Goal: Entertainment & Leisure: Consume media (video, audio)

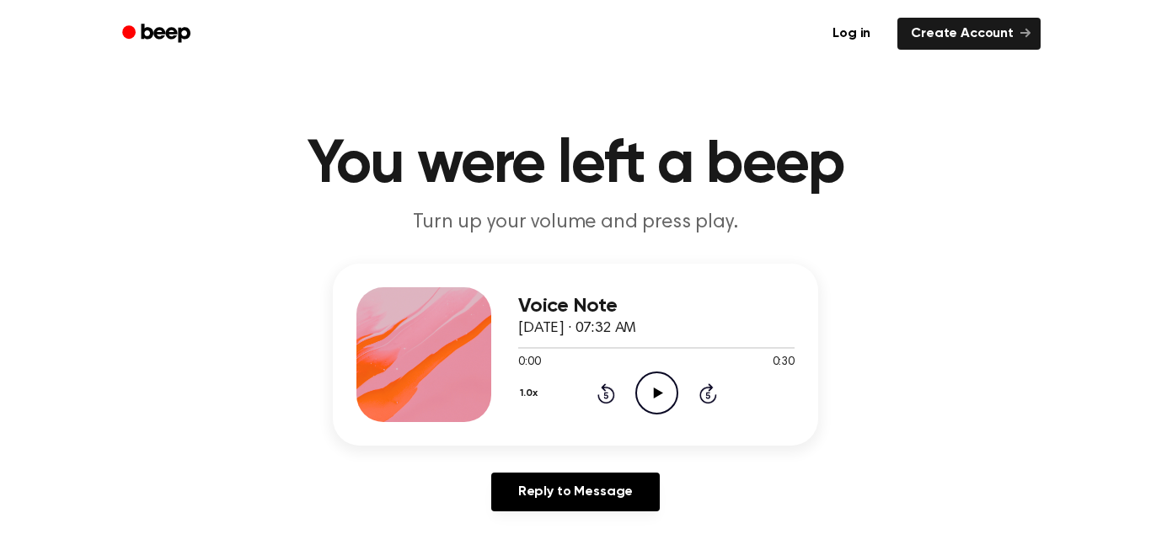
click at [641, 388] on icon "Play Audio" at bounding box center [656, 392] width 43 height 43
click at [639, 403] on icon "Play Audio" at bounding box center [656, 392] width 43 height 43
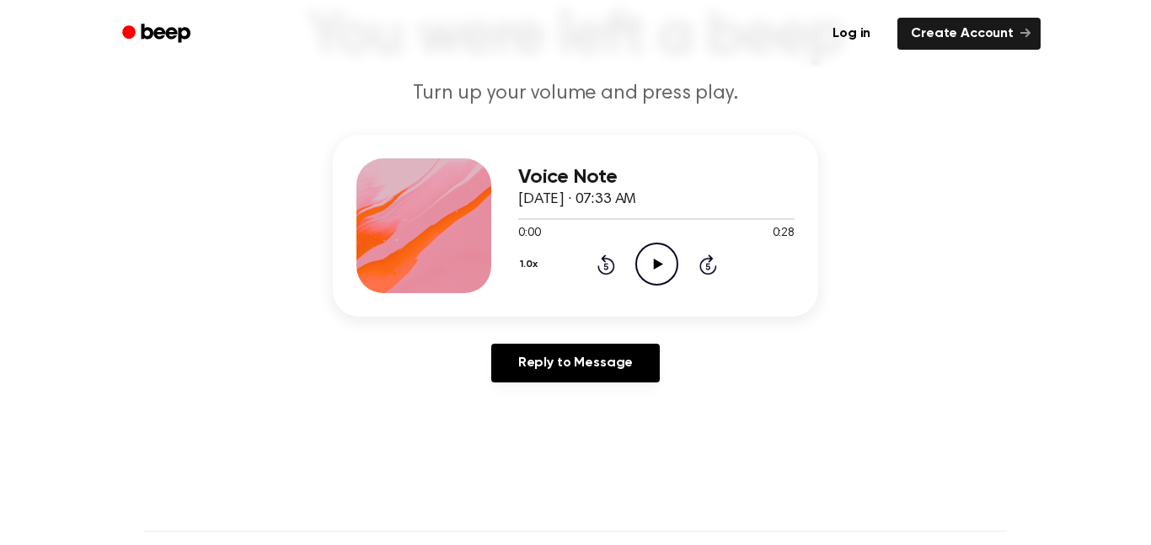
scroll to position [127, 0]
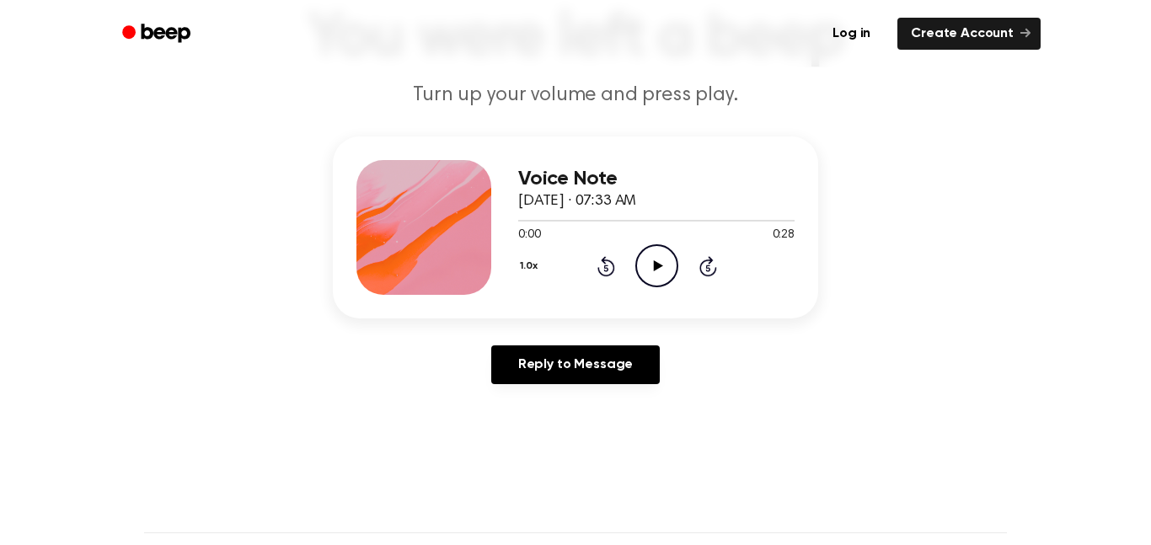
click at [654, 274] on icon "Play Audio" at bounding box center [656, 265] width 43 height 43
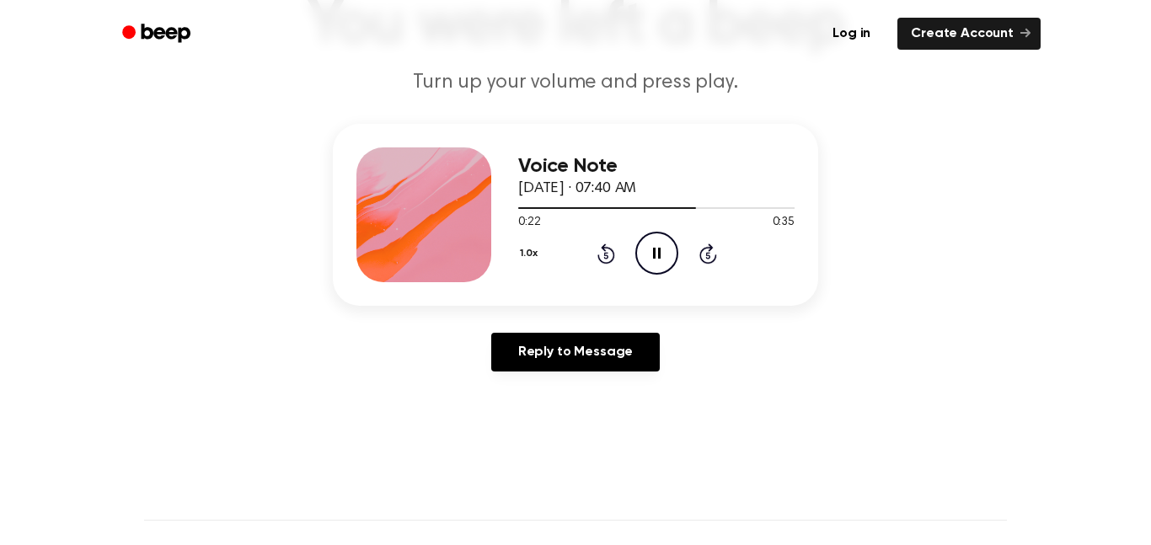
scroll to position [143, 0]
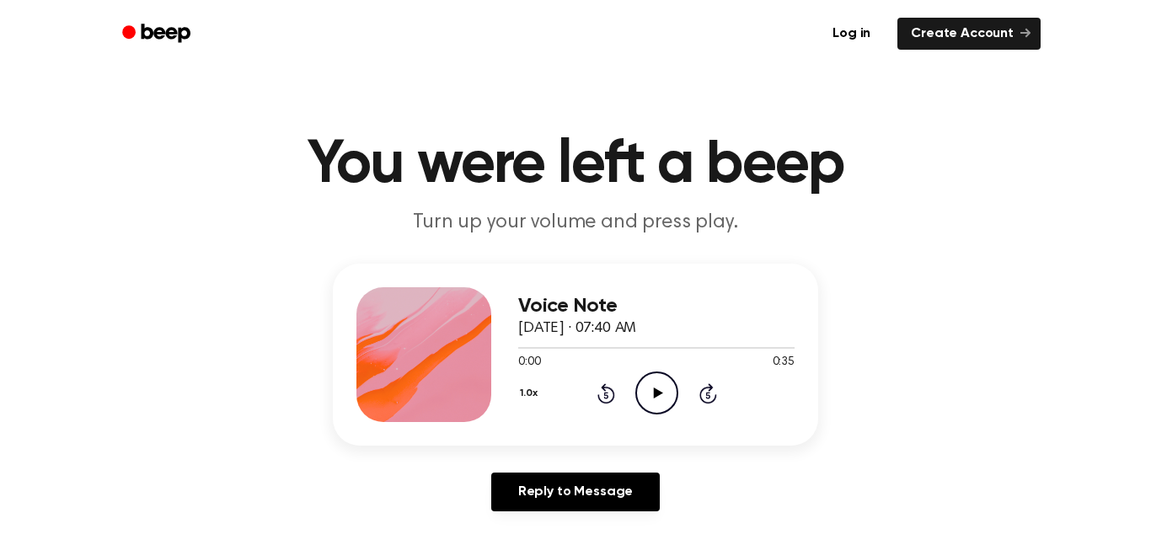
click at [652, 403] on icon "Play Audio" at bounding box center [656, 392] width 43 height 43
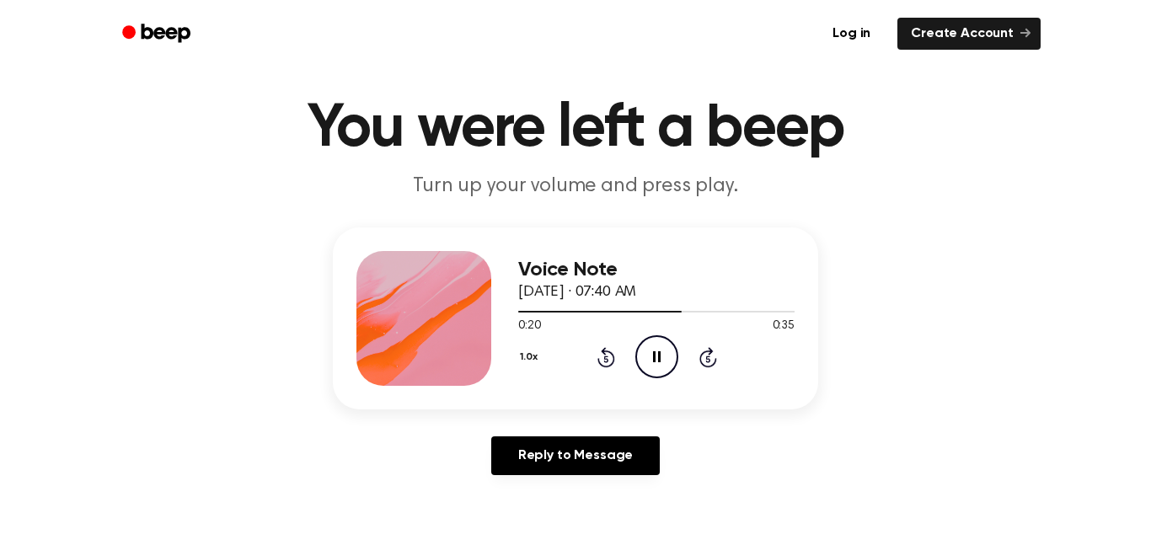
scroll to position [37, 0]
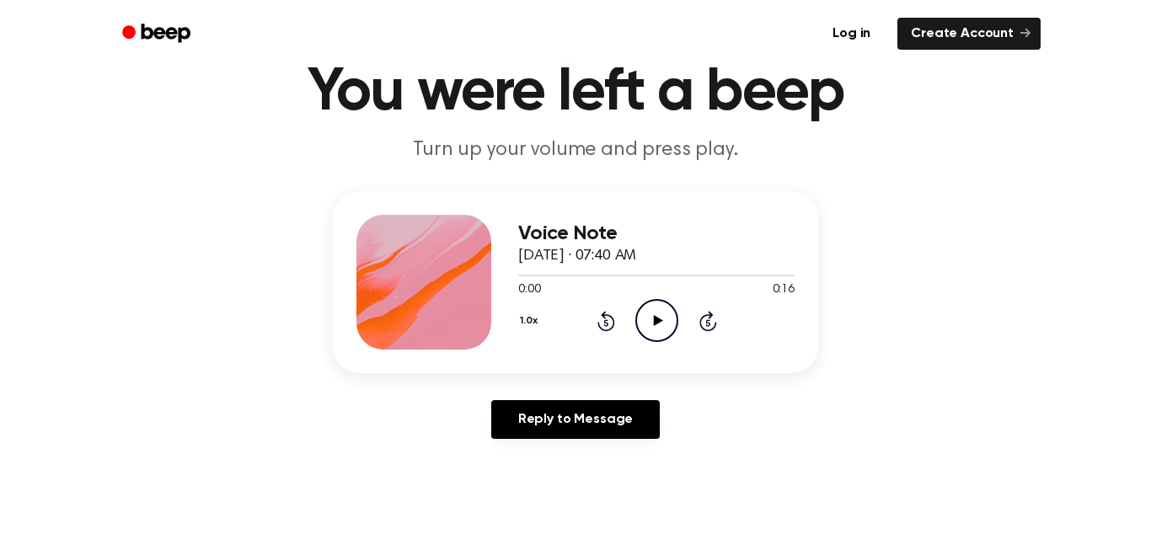
scroll to position [72, 0]
click at [641, 313] on icon "Play Audio" at bounding box center [656, 321] width 43 height 43
